Goal: Task Accomplishment & Management: Manage account settings

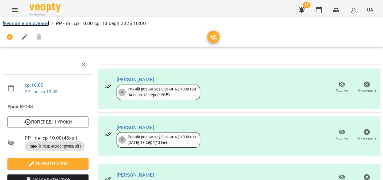
click at [20, 23] on link "Журнал відвідувань" at bounding box center [25, 23] width 47 height 6
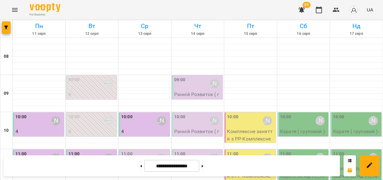
scroll to position [98, 0]
click at [141, 151] on div "11:00 [PERSON_NAME]" at bounding box center [145, 158] width 48 height 14
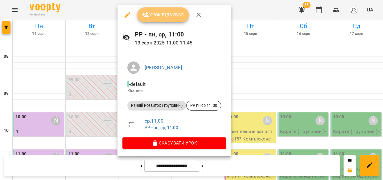
click at [168, 13] on span "Урок відбувся" at bounding box center [163, 14] width 42 height 7
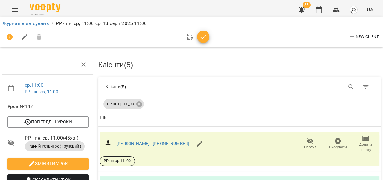
click at [360, 144] on span "Додати сплату" at bounding box center [366, 147] width 20 height 10
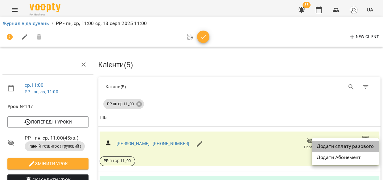
click at [360, 144] on li "Додати сплату разового" at bounding box center [345, 146] width 67 height 11
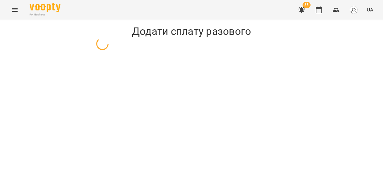
select select "**********"
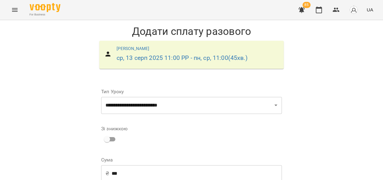
scroll to position [85, 0]
select select "****"
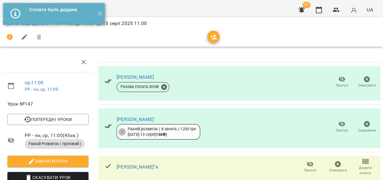
scroll to position [49, 0]
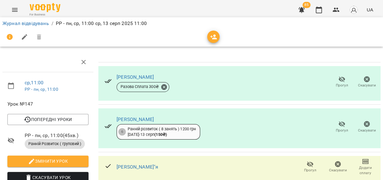
click at [364, 165] on span "Додати сплату" at bounding box center [366, 170] width 20 height 10
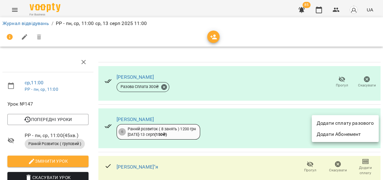
click at [364, 119] on li "Додати сплату разового" at bounding box center [345, 123] width 67 height 11
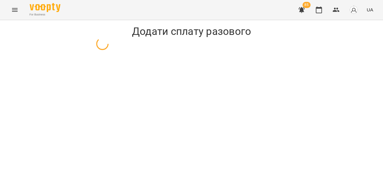
select select "**********"
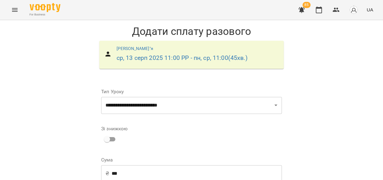
scroll to position [65, 0]
select select "****"
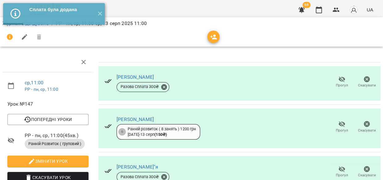
scroll to position [108, 0]
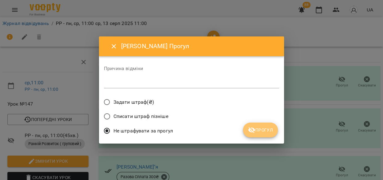
click at [256, 124] on button "Прогул" at bounding box center [260, 130] width 35 height 15
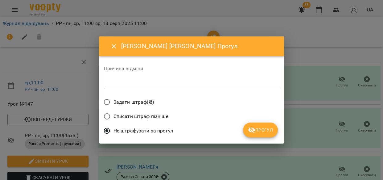
click at [254, 128] on icon "submit" at bounding box center [251, 130] width 7 height 6
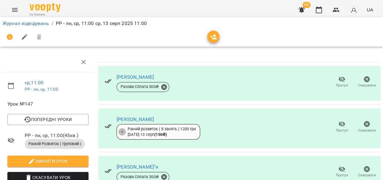
scroll to position [0, 0]
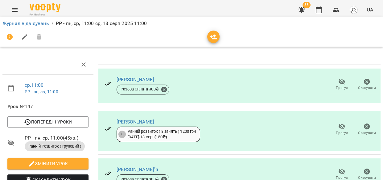
drag, startPoint x: 383, startPoint y: 130, endPoint x: 383, endPoint y: 40, distance: 89.8
click at [383, 40] on div "Журнал відвідувань / РР - пн, ср, 11:00 [DATE] 11:00" at bounding box center [192, 32] width 386 height 32
click at [11, 24] on link "Журнал відвідувань" at bounding box center [25, 23] width 47 height 6
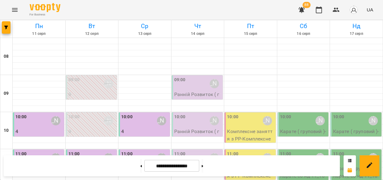
scroll to position [41, 0]
